Goal: Task Accomplishment & Management: Manage account settings

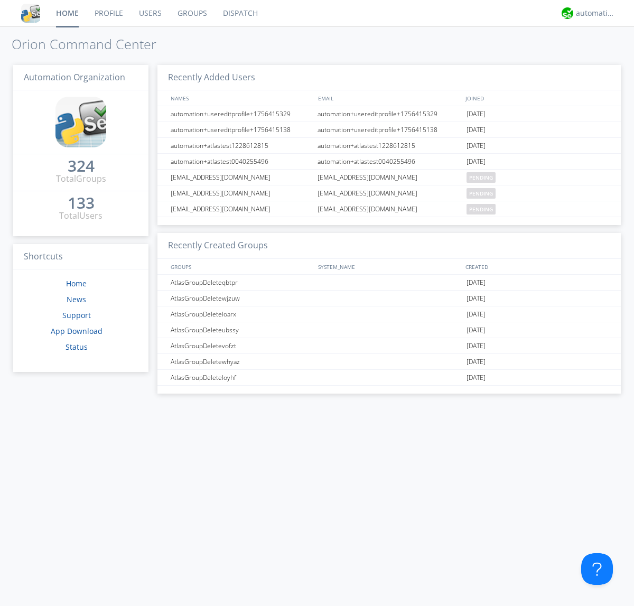
click at [191, 13] on link "Groups" at bounding box center [192, 13] width 45 height 26
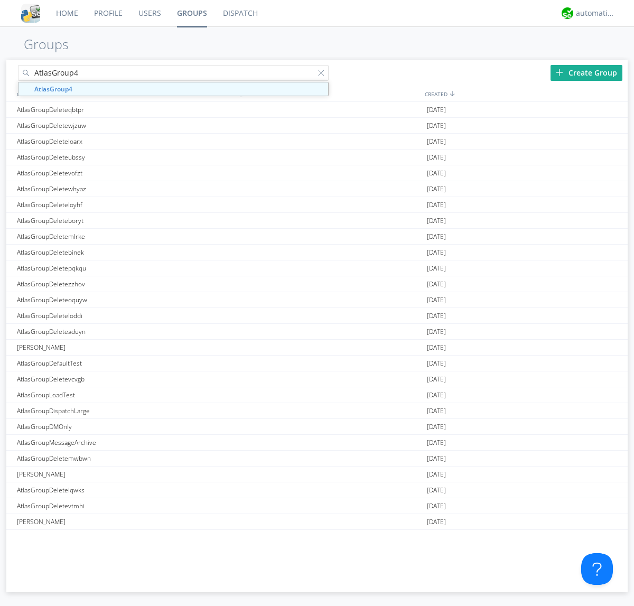
type input "AtlasGroup4"
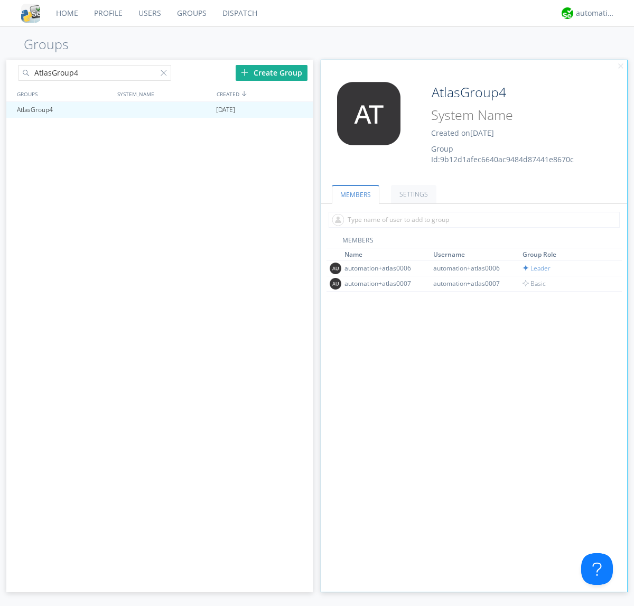
click at [412, 194] on link "SETTINGS" at bounding box center [413, 194] width 45 height 18
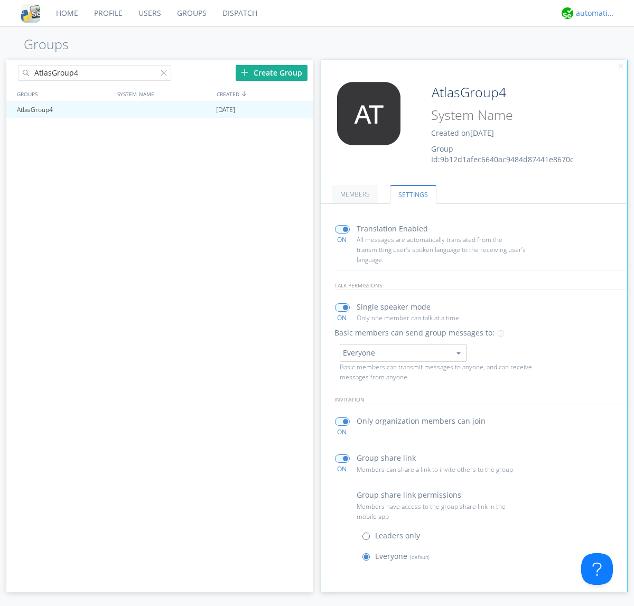
click at [593, 13] on div "automation+atlas" at bounding box center [596, 13] width 40 height 11
